Goal: Information Seeking & Learning: Learn about a topic

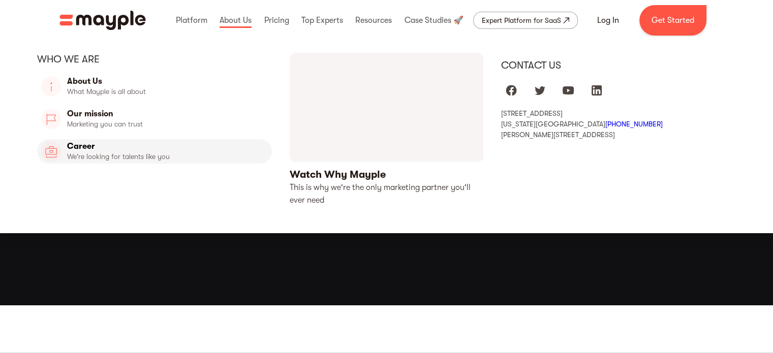
click at [98, 151] on link "Career" at bounding box center [154, 151] width 235 height 24
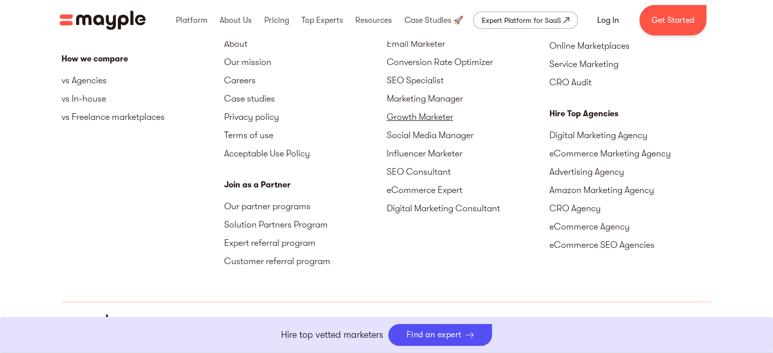
scroll to position [2520, 0]
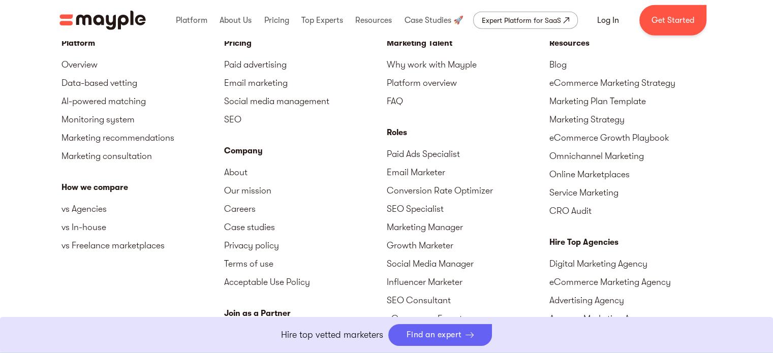
click at [433, 334] on div "Find an expert" at bounding box center [434, 335] width 55 height 10
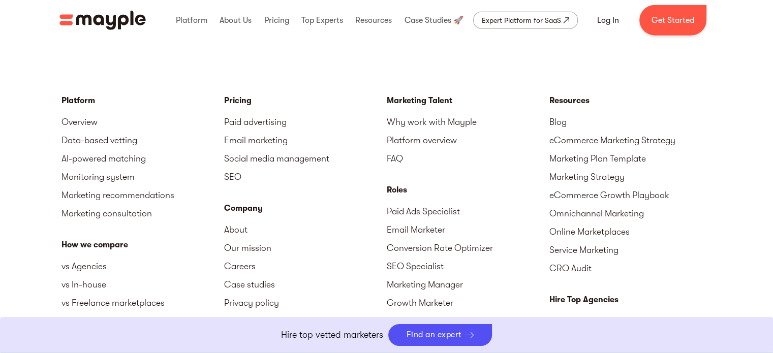
scroll to position [2464, 0]
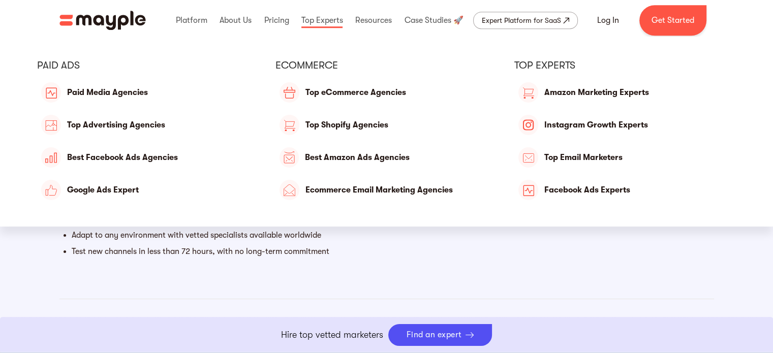
scroll to position [762, 0]
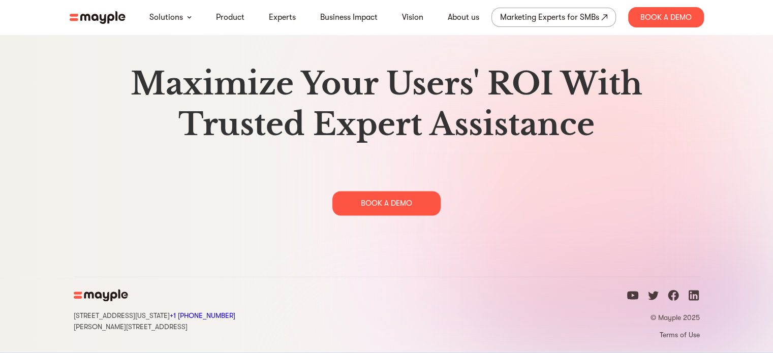
scroll to position [5235, 0]
